Goal: Task Accomplishment & Management: Manage account settings

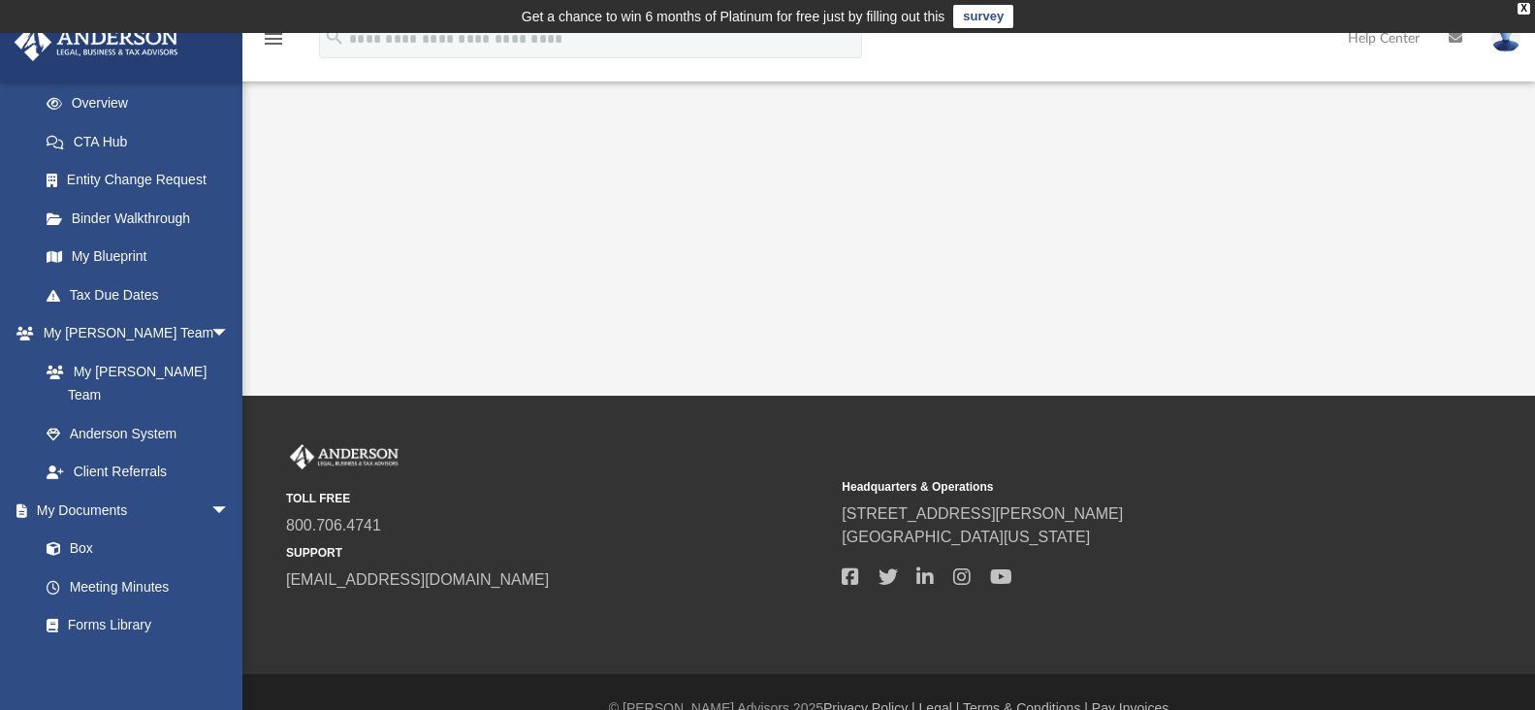
scroll to position [269, 0]
click at [85, 531] on link "Box" at bounding box center [143, 550] width 232 height 39
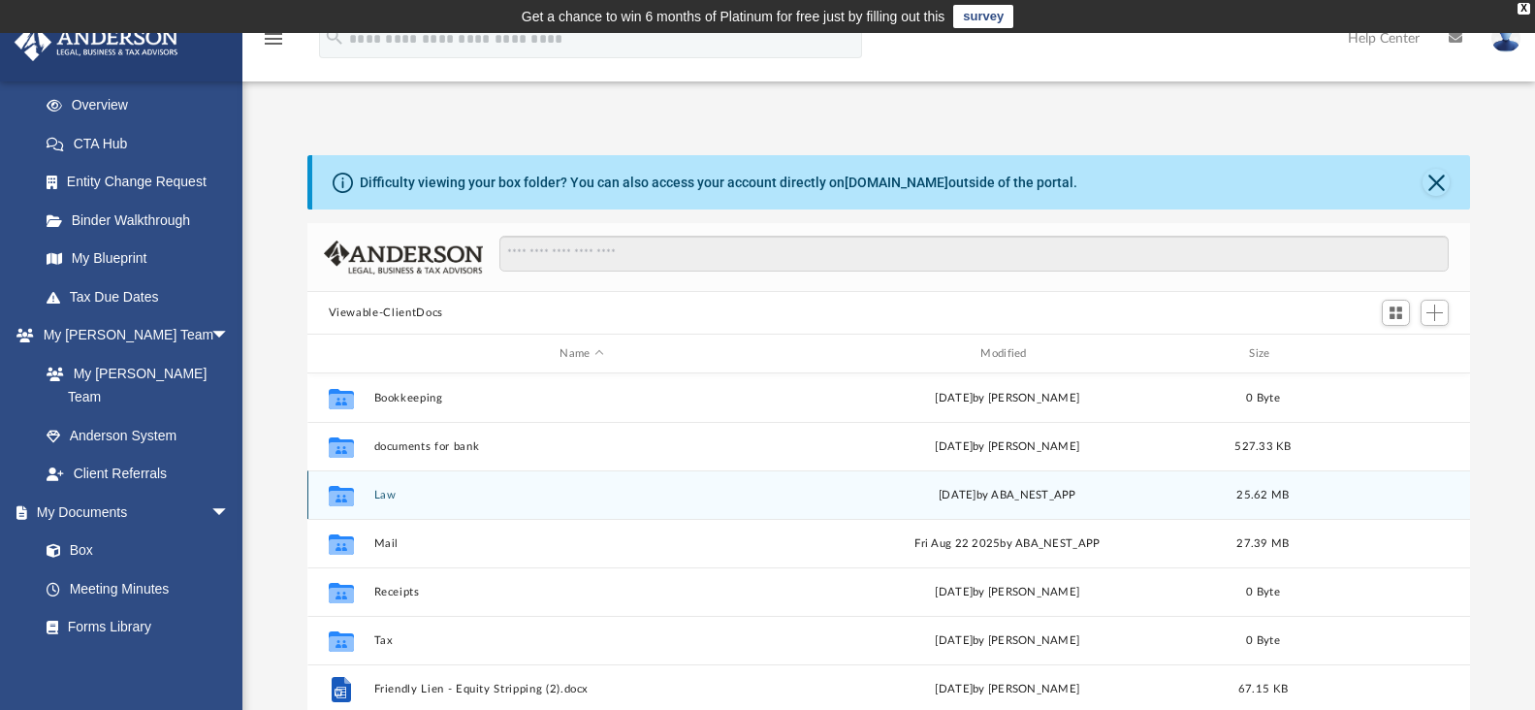
click at [413, 498] on button "Law" at bounding box center [581, 495] width 417 height 13
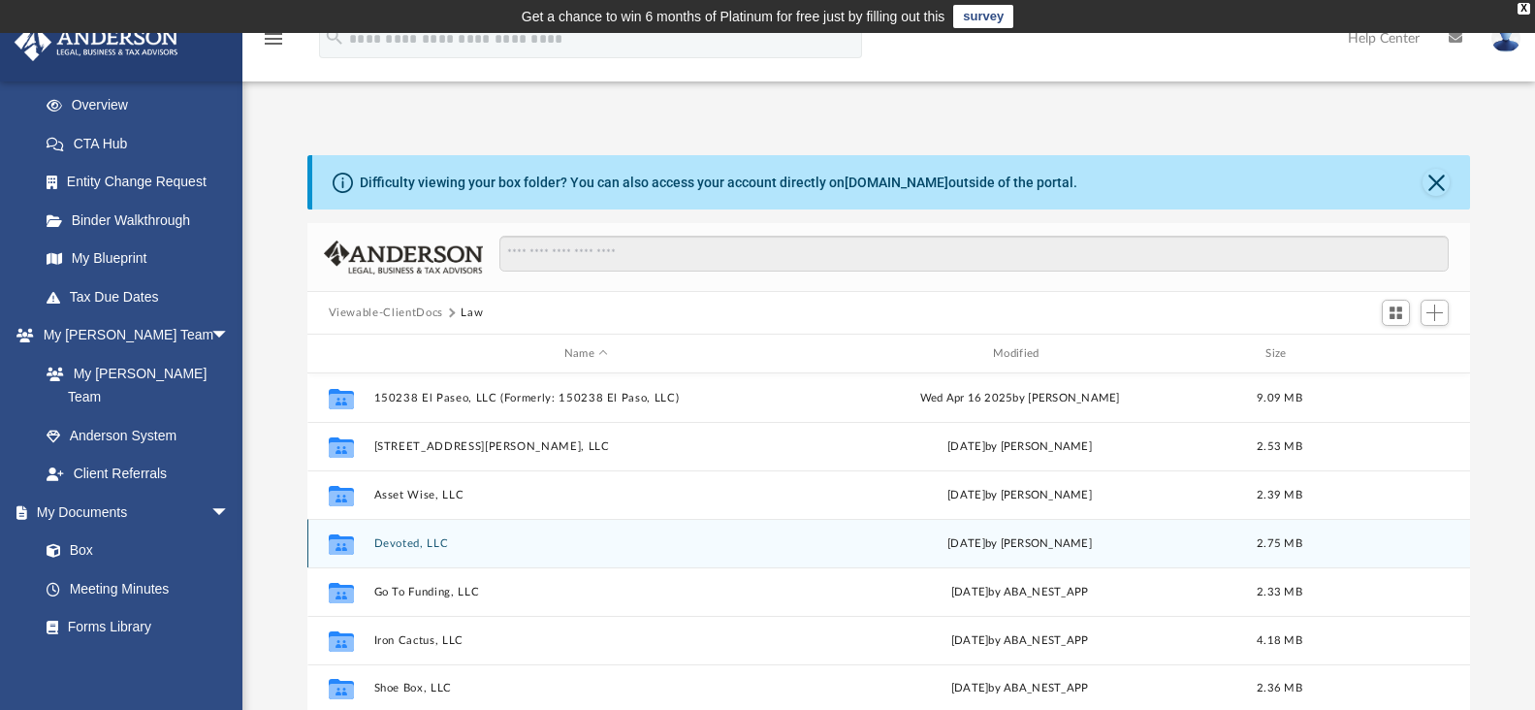
click at [436, 523] on div "Collaborated Folder Devoted, LLC [DATE] by [PERSON_NAME] 2.75 MB" at bounding box center [889, 543] width 1164 height 48
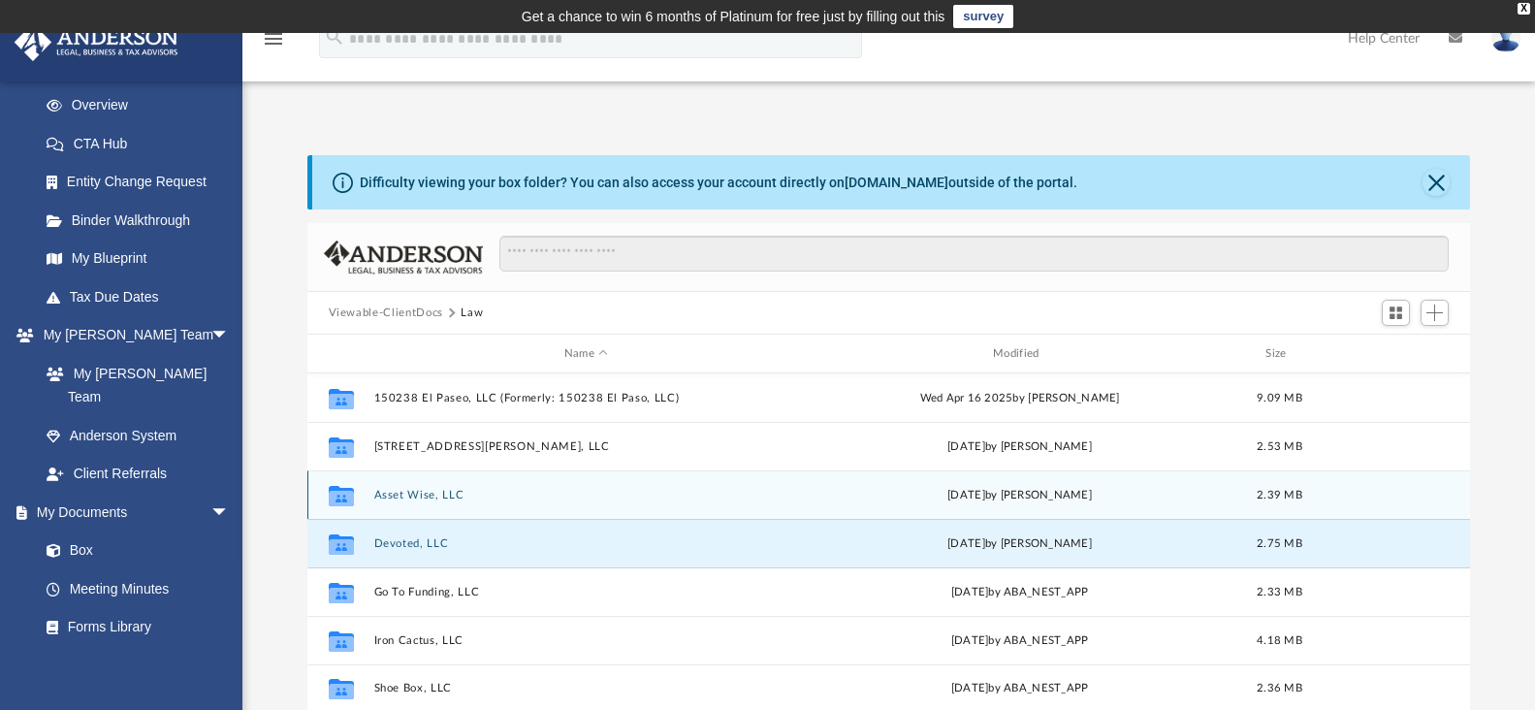
click at [358, 504] on div "Collaborated Folder" at bounding box center [340, 494] width 48 height 31
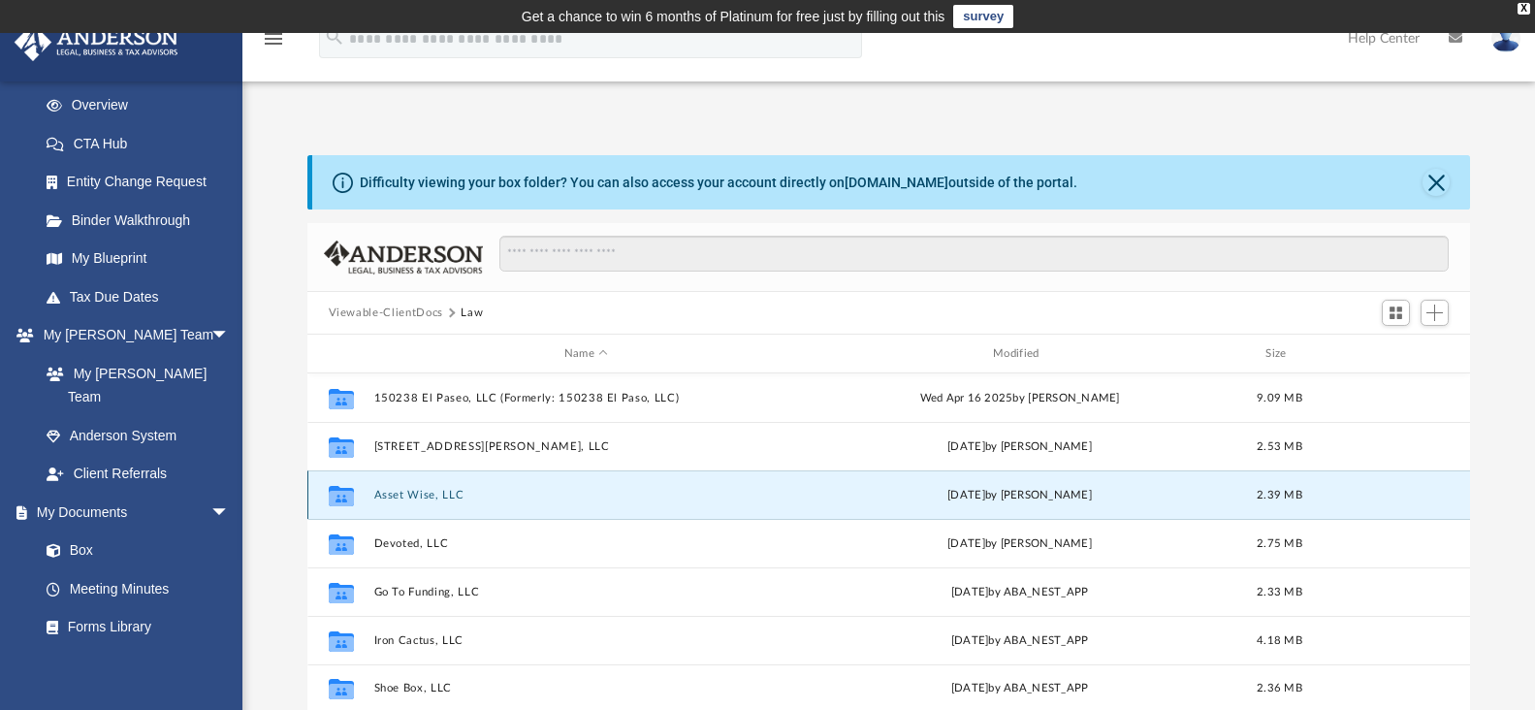
click at [355, 509] on icon "Collaborated Folder" at bounding box center [340, 494] width 31 height 31
click at [334, 504] on icon "grid" at bounding box center [340, 498] width 25 height 16
click at [1020, 499] on div "[DATE] by [PERSON_NAME]" at bounding box center [1019, 495] width 425 height 17
click at [358, 497] on div "Collaborated Folder" at bounding box center [340, 494] width 48 height 31
click at [365, 491] on div "Collaborated Folder" at bounding box center [340, 494] width 48 height 31
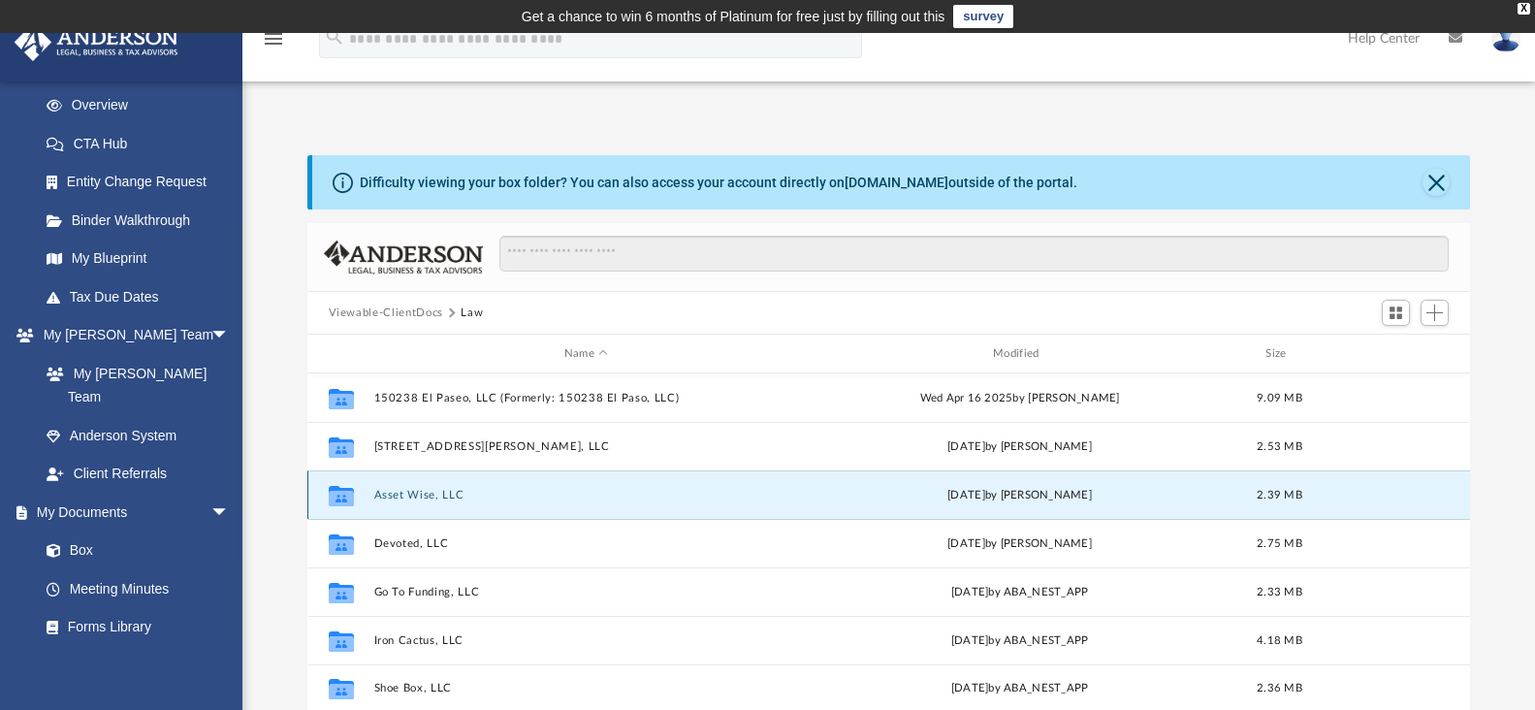
click at [365, 491] on div "Collaborated Folder" at bounding box center [340, 494] width 48 height 31
click at [418, 495] on button "Asset Wise, LLC" at bounding box center [585, 495] width 425 height 13
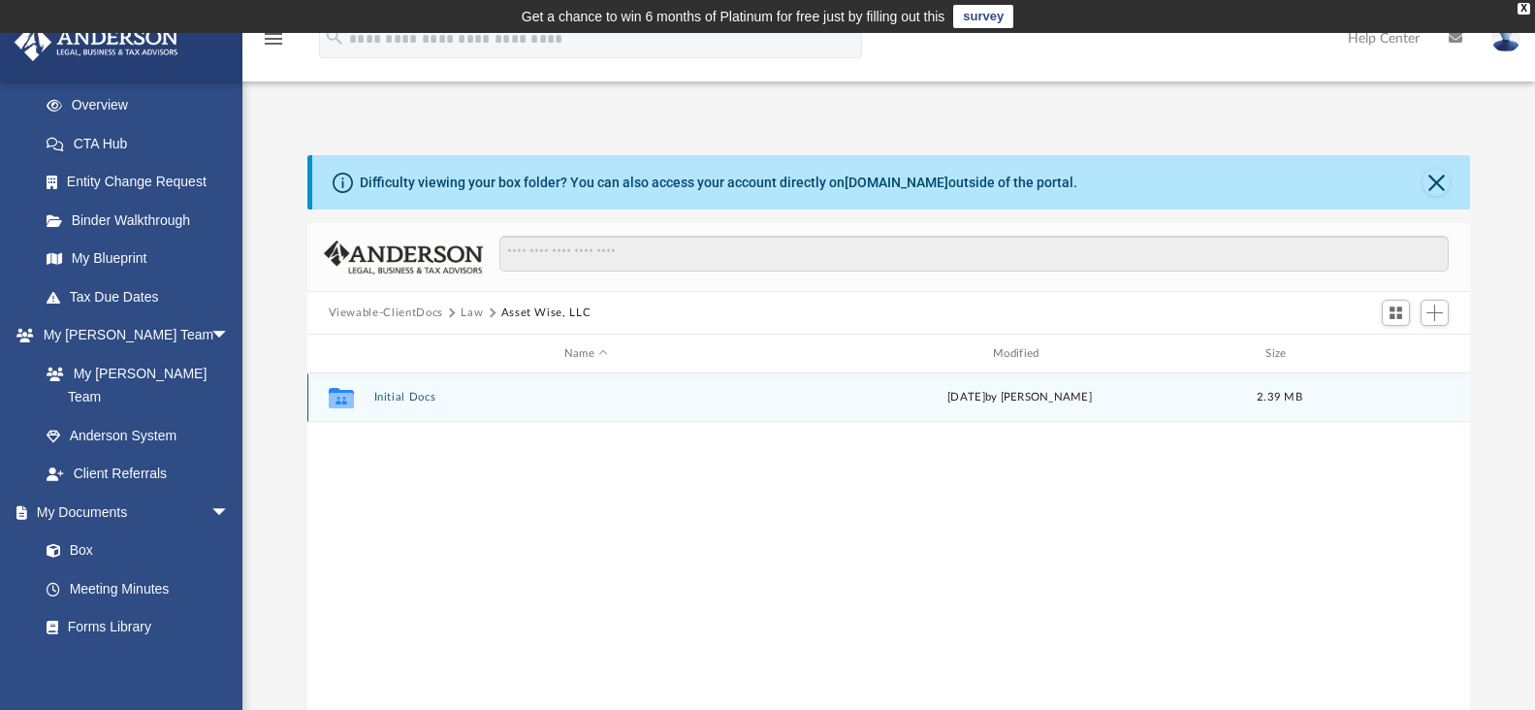
click at [381, 401] on button "Initial Docs" at bounding box center [585, 397] width 425 height 13
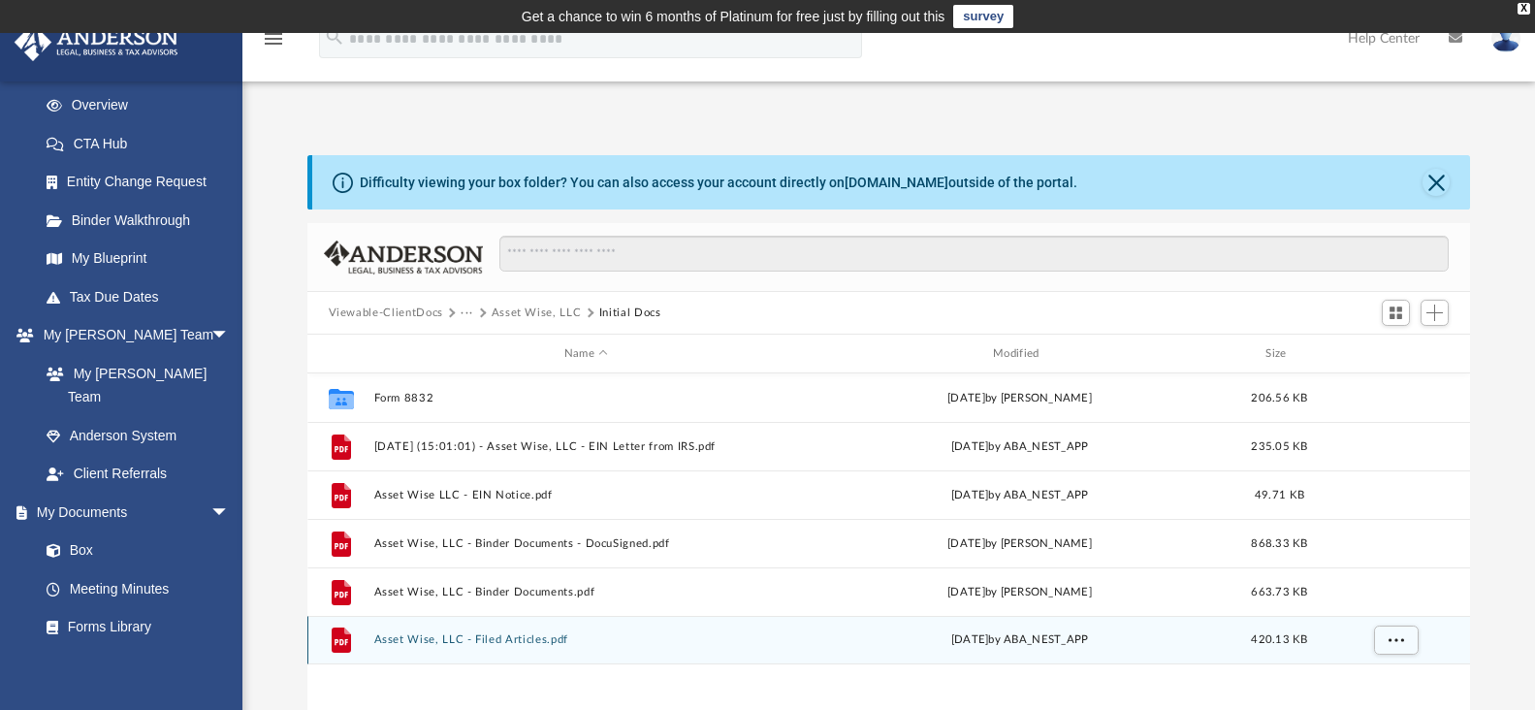
click at [487, 641] on button "Asset Wise, LLC - Filed Articles.pdf" at bounding box center [585, 639] width 425 height 13
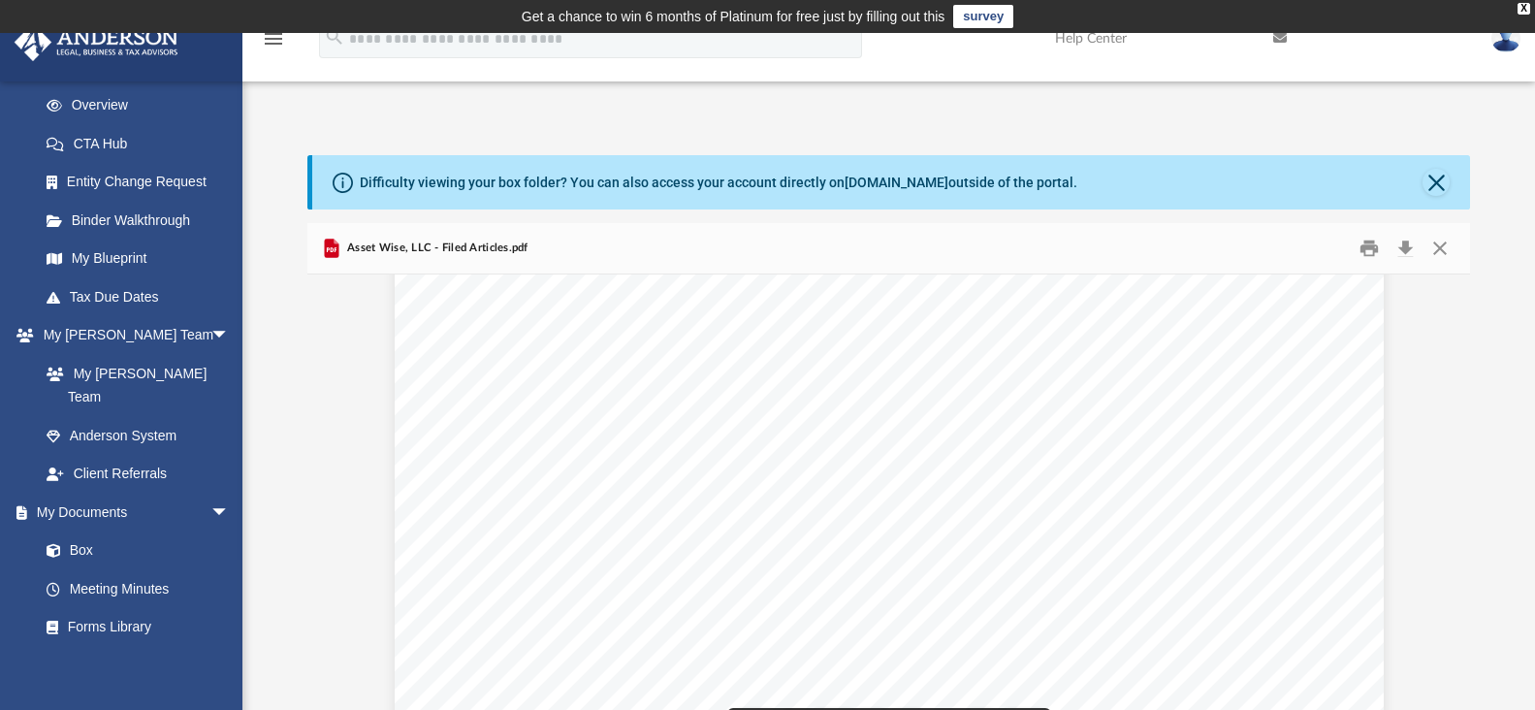
scroll to position [323, 0]
